Goal: Find specific page/section: Find specific page/section

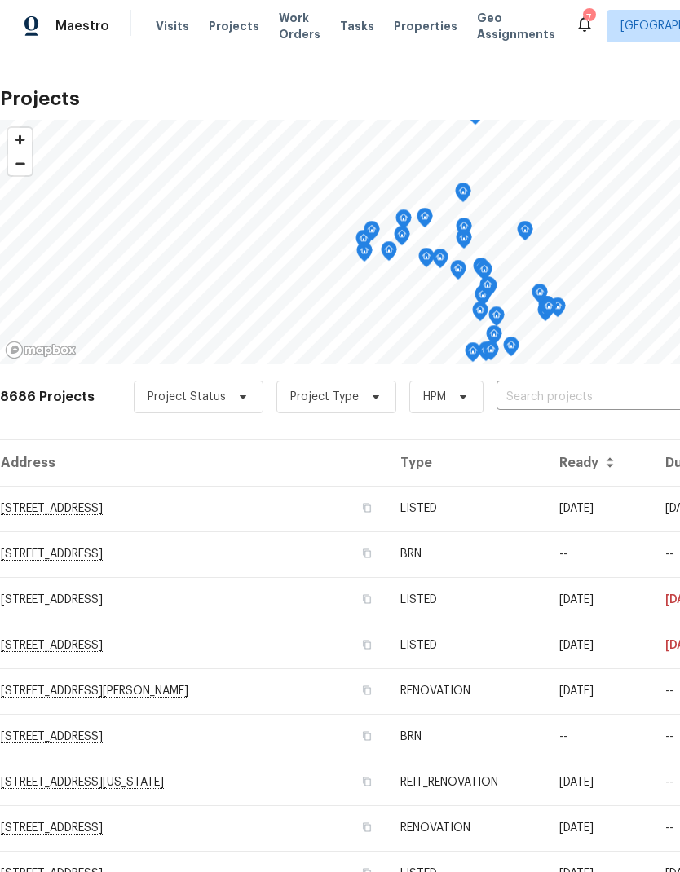
click at [596, 394] on input "text" at bounding box center [589, 397] width 187 height 25
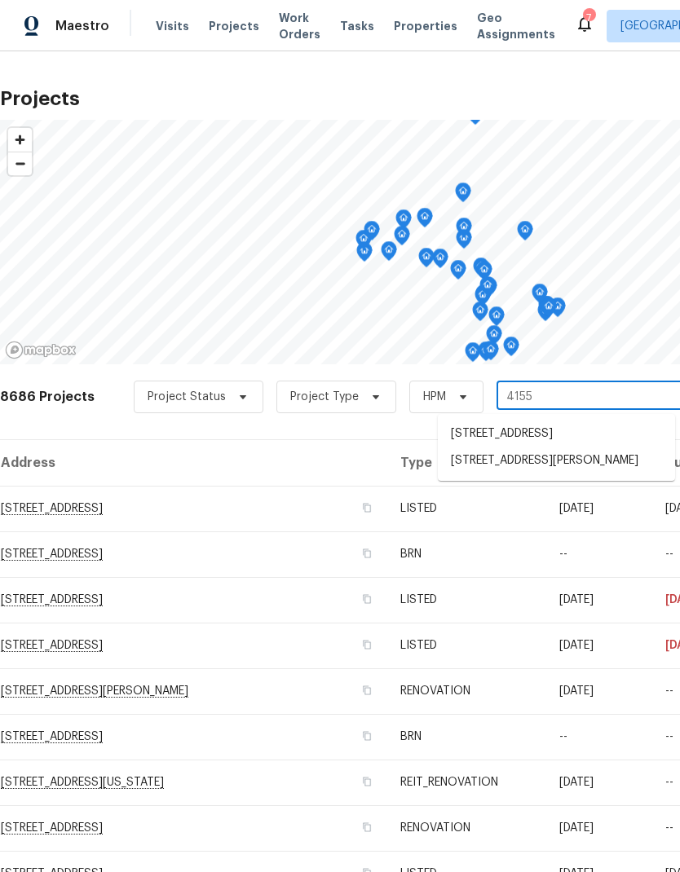
type input "41550"
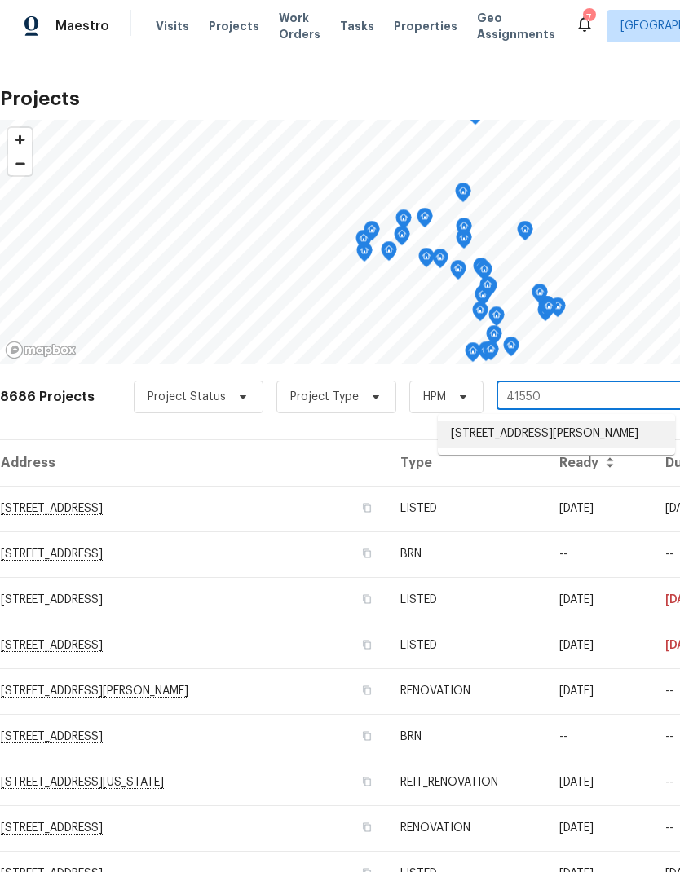
click at [585, 439] on li "[STREET_ADDRESS][PERSON_NAME]" at bounding box center [556, 434] width 237 height 28
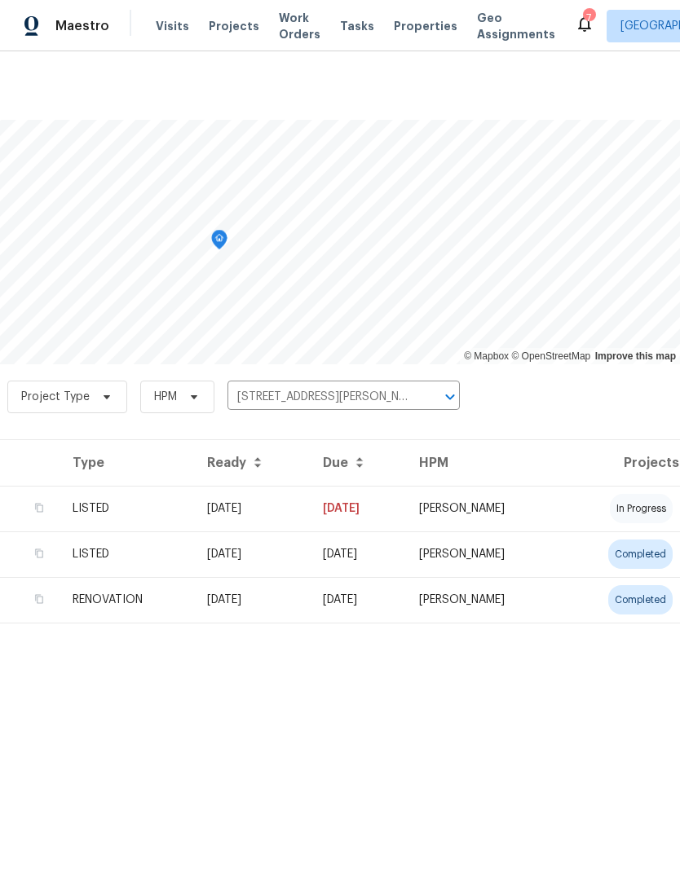
scroll to position [0, 241]
click at [561, 491] on td "[PERSON_NAME]" at bounding box center [484, 509] width 156 height 46
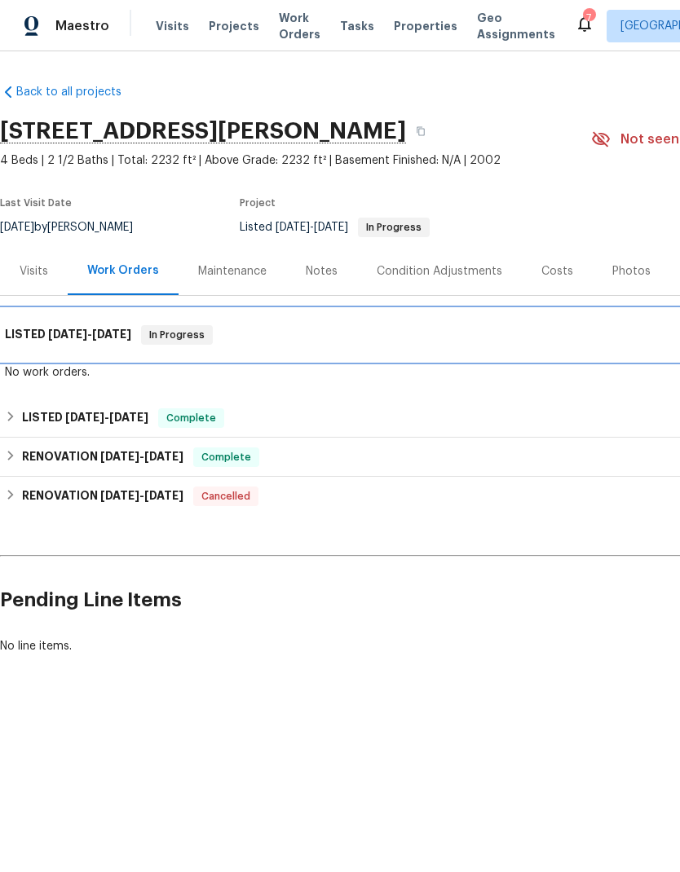
click at [61, 330] on span "[DATE]" at bounding box center [67, 333] width 39 height 11
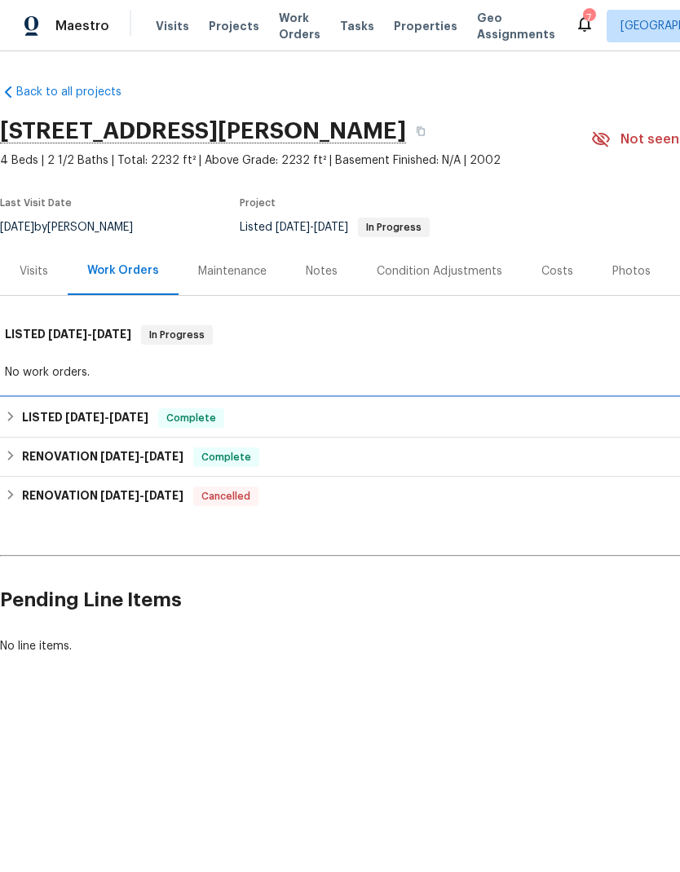
click at [65, 411] on span "[DATE]" at bounding box center [84, 416] width 39 height 11
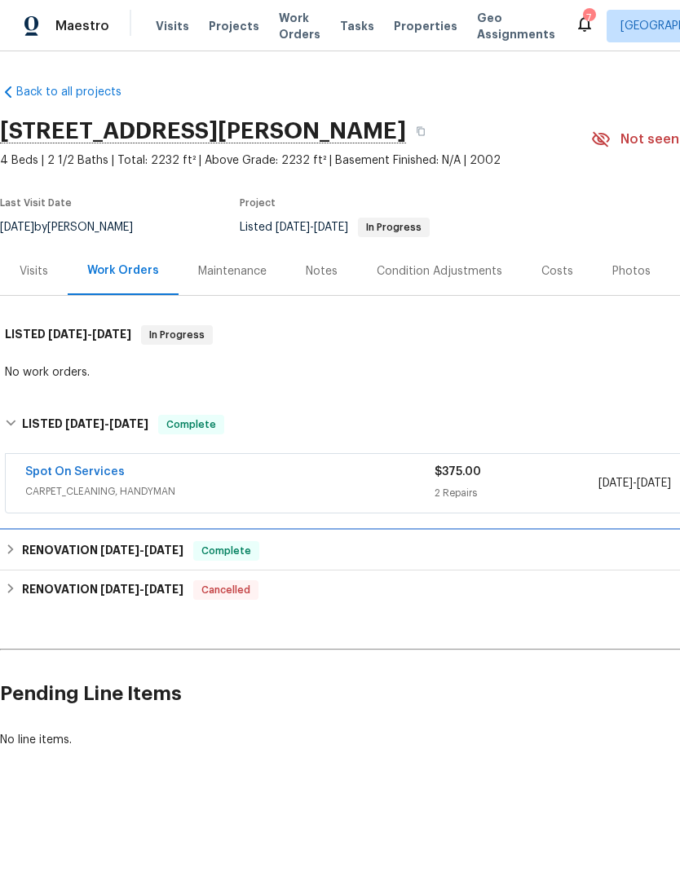
click at [75, 545] on h6 "RENOVATION [DATE] - [DATE]" at bounding box center [102, 551] width 161 height 20
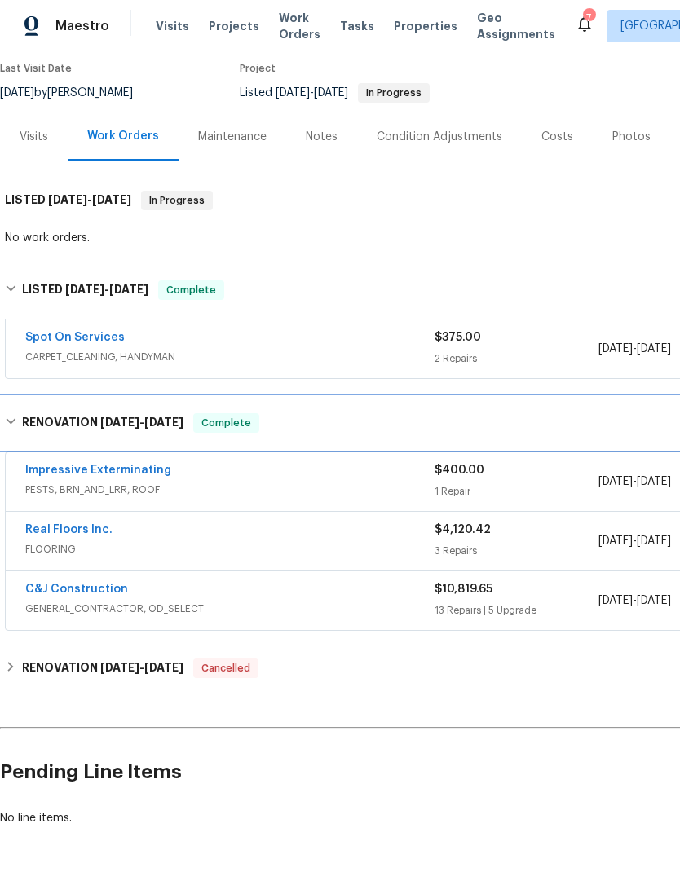
scroll to position [134, 0]
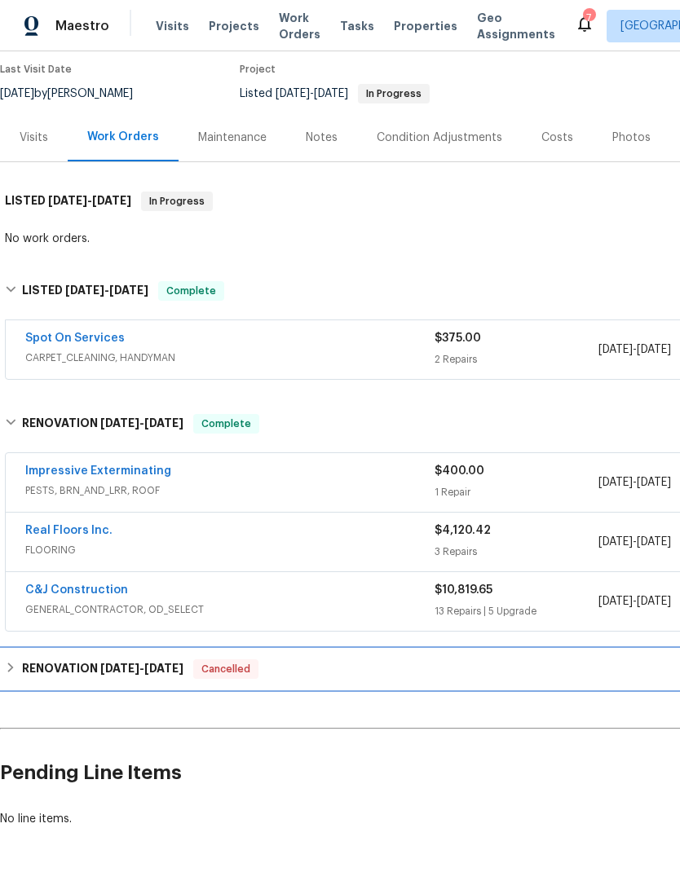
click at [95, 668] on h6 "RENOVATION [DATE] - [DATE]" at bounding box center [102, 669] width 161 height 20
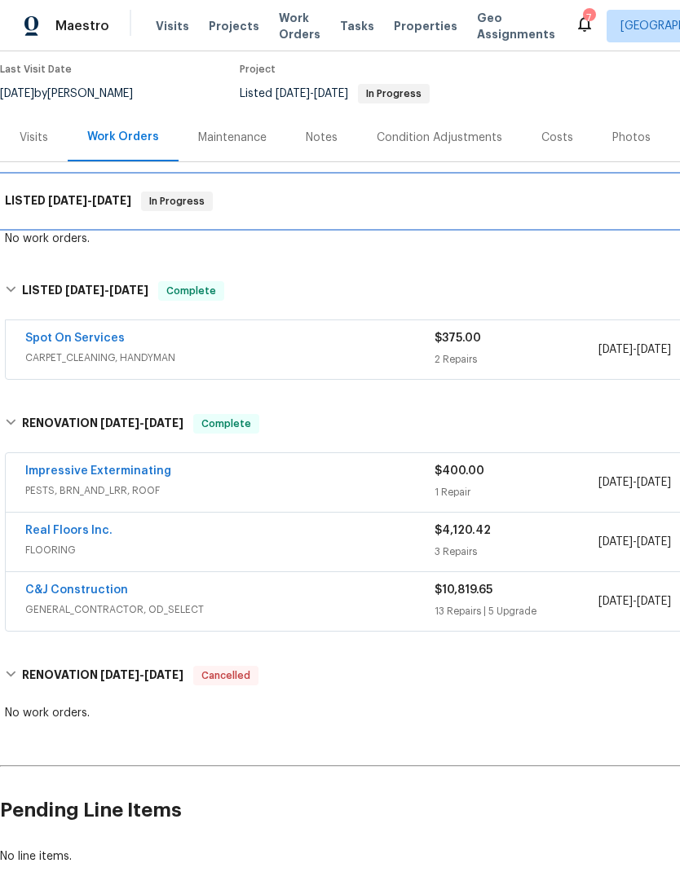
click at [50, 202] on span "[DATE]" at bounding box center [67, 200] width 39 height 11
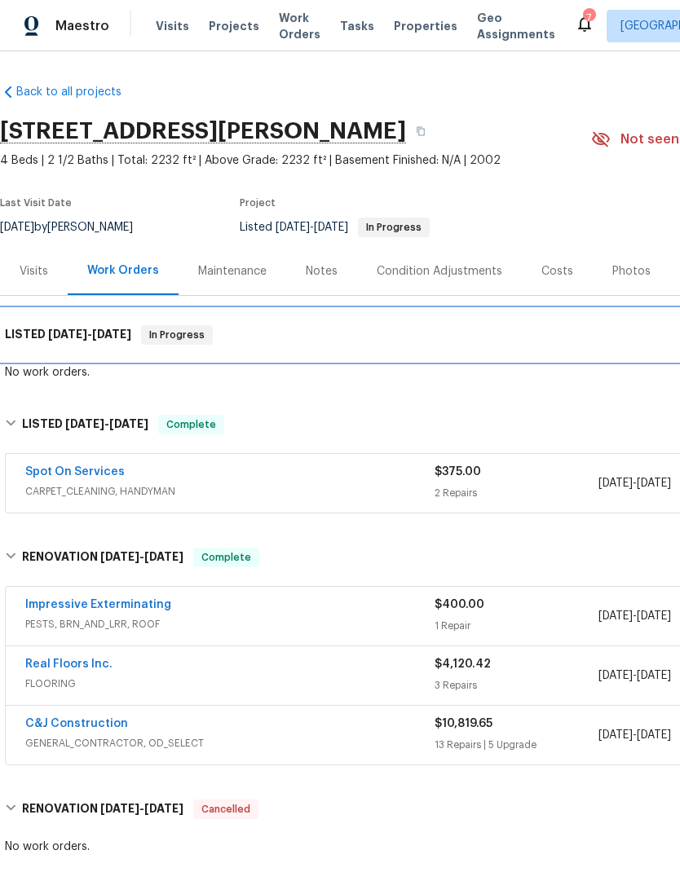
scroll to position [0, 0]
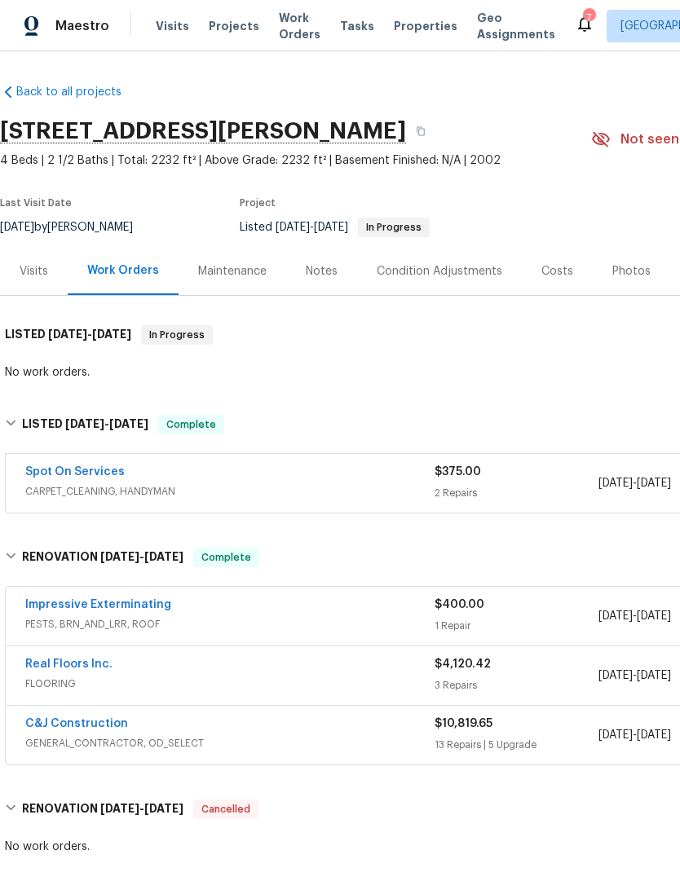
click at [322, 273] on div "Notes" at bounding box center [322, 271] width 32 height 16
